Goal: Transaction & Acquisition: Obtain resource

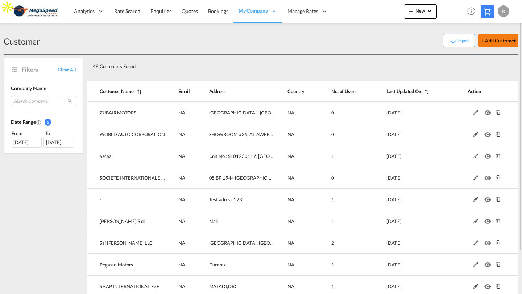
click at [498, 42] on button "+ Add Customer" at bounding box center [498, 40] width 40 height 13
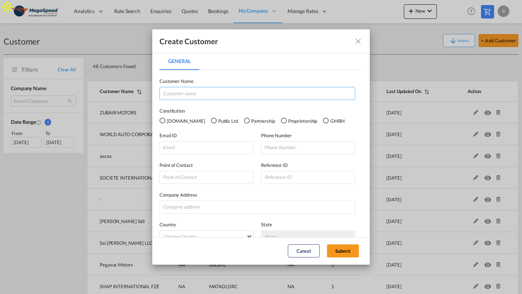
click at [201, 95] on input "General General ..." at bounding box center [257, 93] width 196 height 13
type input "[DEMOGRAPHIC_DATA]"
click at [188, 149] on input "General General ..." at bounding box center [206, 147] width 94 height 13
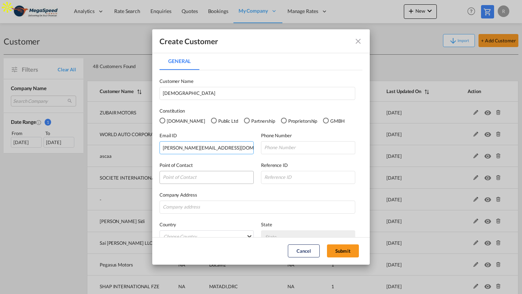
type input "[PERSON_NAME][EMAIL_ADDRESS][DOMAIN_NAME]"
click at [195, 179] on input "General General ..." at bounding box center [206, 177] width 94 height 13
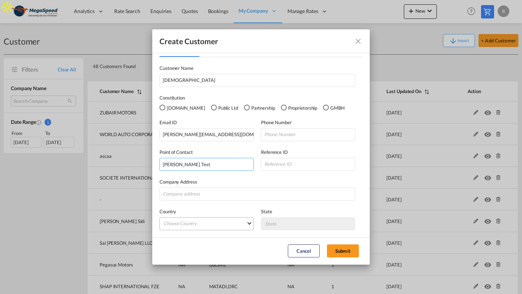
type input "[PERSON_NAME] Test"
click at [216, 223] on md-select "Choose Country [GEOGRAPHIC_DATA] [GEOGRAPHIC_DATA] [GEOGRAPHIC_DATA] [US_STATE]…" at bounding box center [206, 223] width 94 height 13
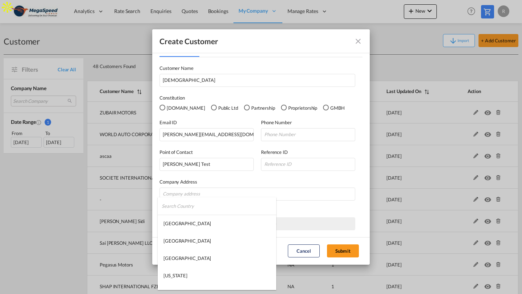
type md-option "[GEOGRAPHIC_DATA]"
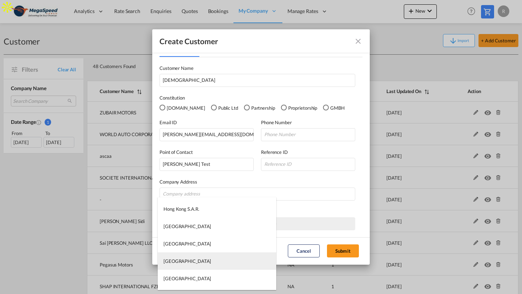
type md-option "[GEOGRAPHIC_DATA]"
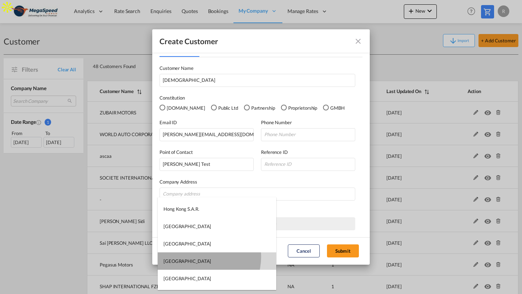
click at [200, 257] on md-option "[GEOGRAPHIC_DATA]" at bounding box center [217, 261] width 118 height 17
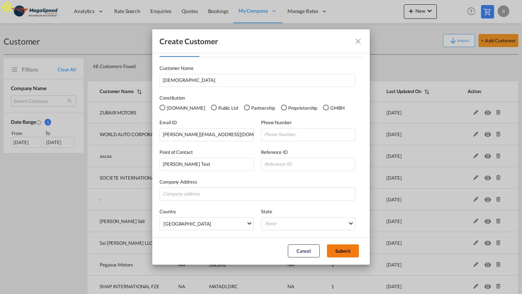
click at [334, 251] on button "Submit" at bounding box center [343, 251] width 32 height 13
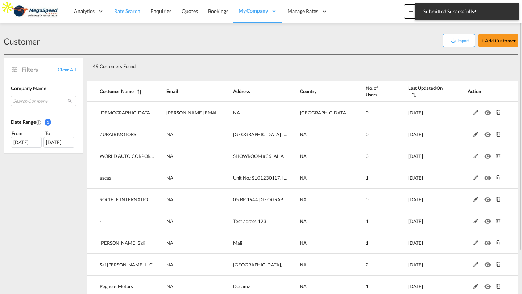
click at [130, 15] on link "Rate Search" at bounding box center [127, 12] width 36 height 24
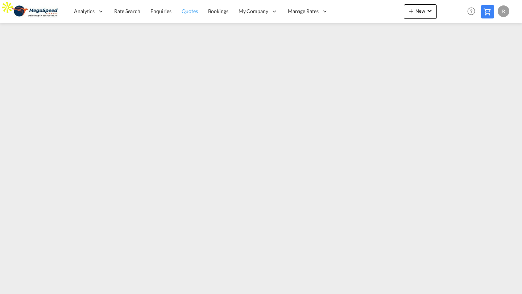
click at [184, 14] on span "Quotes" at bounding box center [190, 11] width 16 height 7
click at [190, 18] on link "Quotes" at bounding box center [189, 12] width 26 height 24
